Goal: Find specific page/section: Find specific page/section

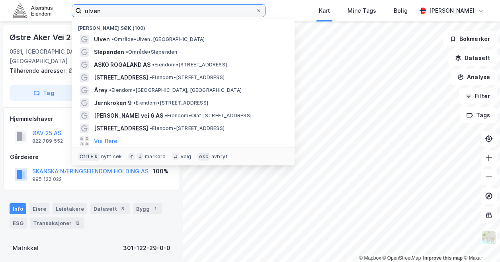
click at [134, 12] on input "ulven" at bounding box center [169, 11] width 174 height 12
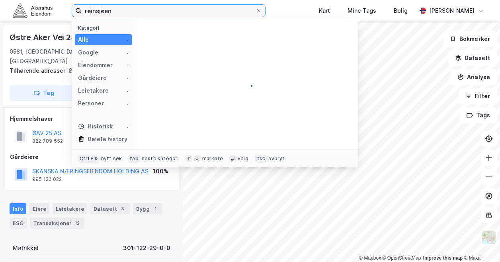
type input "reinsjøen"
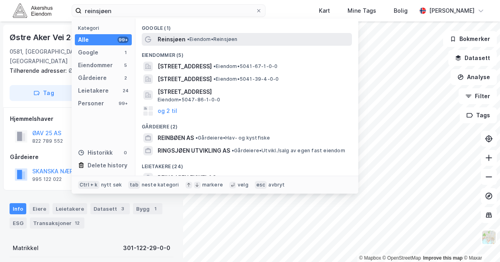
click at [195, 38] on span "• Eiendom • Reinsjøen" at bounding box center [212, 39] width 51 height 6
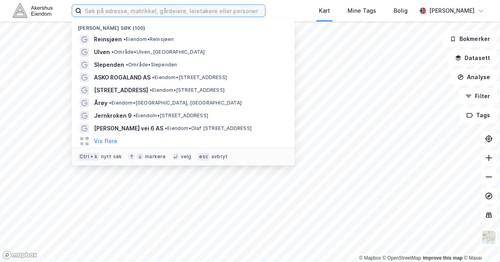
click at [191, 11] on input at bounding box center [173, 11] width 183 height 12
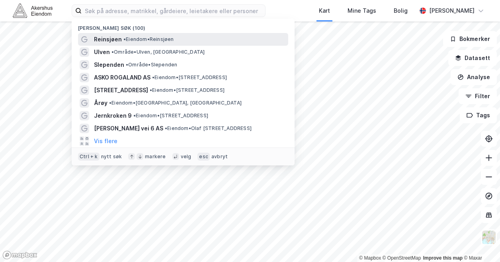
click at [111, 41] on span "Reinsjøen" at bounding box center [108, 40] width 28 height 10
